Goal: Task Accomplishment & Management: Manage account settings

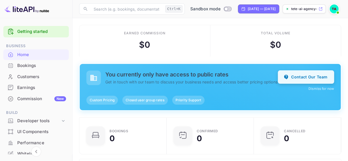
click at [294, 81] on button "Contact Our Team" at bounding box center [306, 76] width 56 height 13
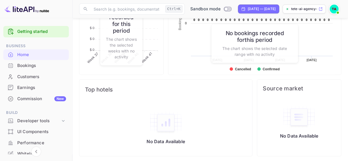
scroll to position [325, 0]
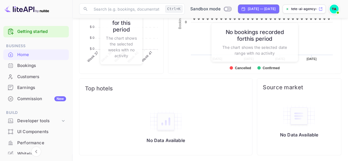
click at [167, 71] on div "Bookings for the period Created with Highcharts 10.3.3 Bookings Chart context m…" at bounding box center [253, 16] width 178 height 115
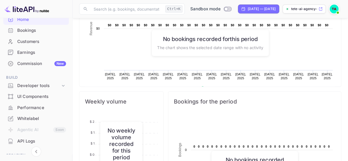
scroll to position [186, 0]
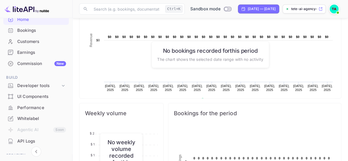
click at [37, 120] on div "Whitelabel" at bounding box center [41, 118] width 49 height 6
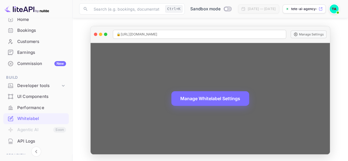
scroll to position [31, 0]
click at [196, 35] on div "🔒 [URL][DOMAIN_NAME]" at bounding box center [200, 34] width 174 height 9
drag, startPoint x: 187, startPoint y: 33, endPoint x: 116, endPoint y: 37, distance: 70.3
click at [116, 37] on div "🔒 [URL][DOMAIN_NAME]" at bounding box center [200, 34] width 174 height 9
copy span "🔒 [URL][DOMAIN_NAME]"
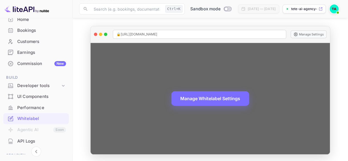
click at [297, 34] on circle at bounding box center [295, 34] width 1 height 1
click at [299, 33] on button "Manage Settings" at bounding box center [309, 34] width 36 height 8
